Goal: Navigation & Orientation: Go to known website

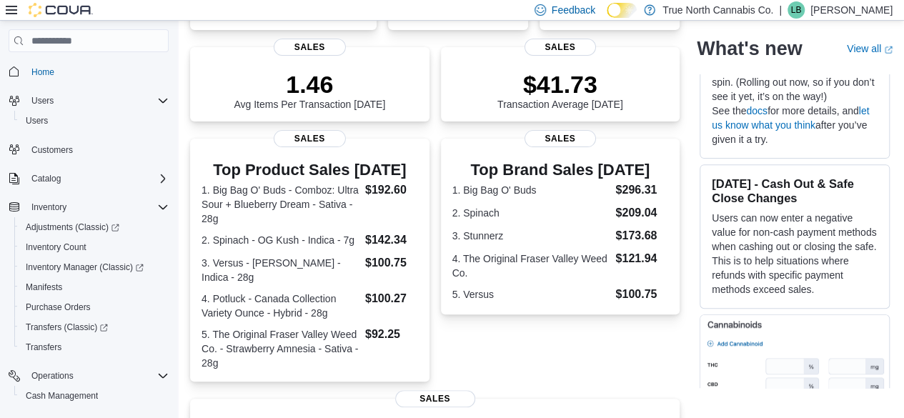
scroll to position [462, 0]
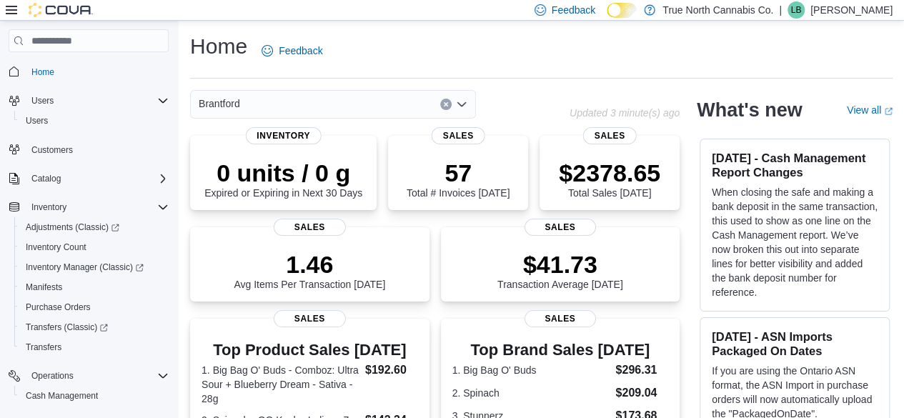
scroll to position [462, 0]
